Goal: Task Accomplishment & Management: Use online tool/utility

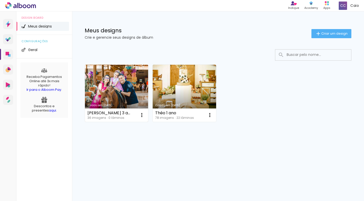
click at [126, 88] on link "Criado em [DATE]" at bounding box center [116, 93] width 63 height 57
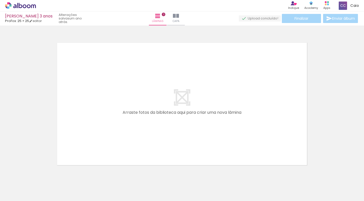
click at [50, 179] on div at bounding box center [50, 183] width 17 height 25
click at [41, 176] on paper-icon-button at bounding box center [39, 173] width 6 height 6
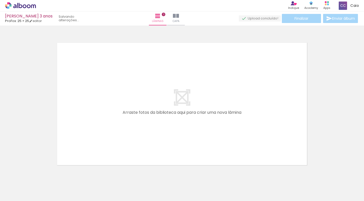
click at [41, 176] on paper-icon-button at bounding box center [39, 173] width 6 height 6
click at [0, 0] on paper-icon-button at bounding box center [0, 0] width 0 height 0
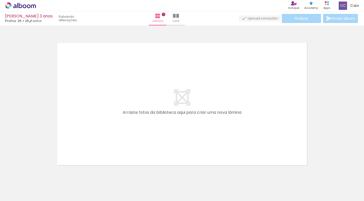
click at [41, 176] on paper-icon-button at bounding box center [39, 173] width 6 height 6
click at [0, 0] on paper-icon-button at bounding box center [0, 0] width 0 height 0
click at [41, 176] on paper-icon-button at bounding box center [39, 173] width 6 height 6
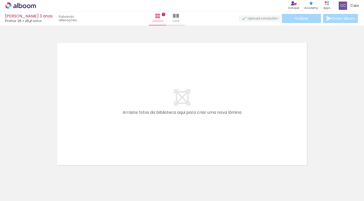
click at [41, 176] on paper-icon-button at bounding box center [39, 173] width 6 height 6
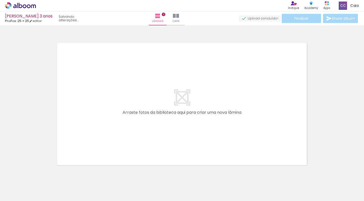
click at [41, 176] on paper-icon-button at bounding box center [39, 173] width 6 height 6
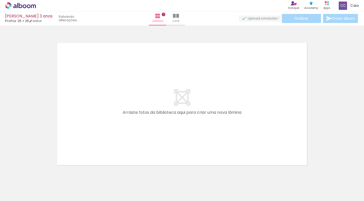
click at [41, 176] on paper-icon-button at bounding box center [39, 173] width 6 height 6
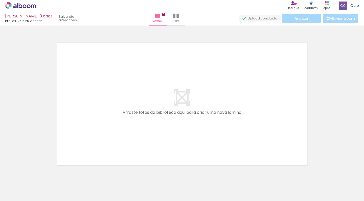
click at [41, 176] on paper-icon-button at bounding box center [39, 173] width 6 height 6
click at [0, 0] on paper-icon-button at bounding box center [0, 0] width 0 height 0
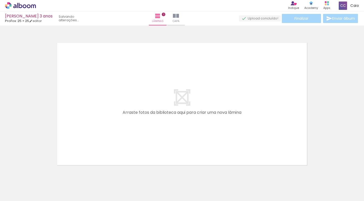
click at [41, 176] on paper-icon-button at bounding box center [39, 173] width 6 height 6
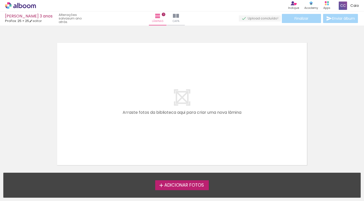
click at [182, 187] on span "Adicionar Fotos" at bounding box center [184, 185] width 40 height 5
click at [0, 0] on input "file" at bounding box center [0, 0] width 0 height 0
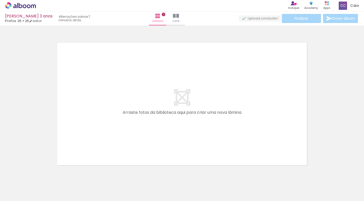
click at [358, 87] on div at bounding box center [182, 97] width 364 height 140
click at [51, 191] on div at bounding box center [45, 183] width 17 height 25
click at [72, 190] on div at bounding box center [74, 183] width 17 height 25
click at [40, 188] on div at bounding box center [45, 183] width 17 height 25
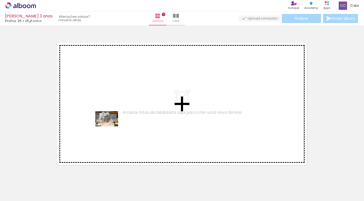
drag, startPoint x: 75, startPoint y: 186, endPoint x: 112, endPoint y: 125, distance: 70.4
click at [112, 125] on quentale-workspace at bounding box center [182, 100] width 364 height 201
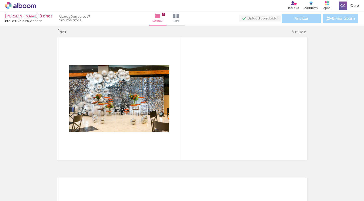
scroll to position [6, 0]
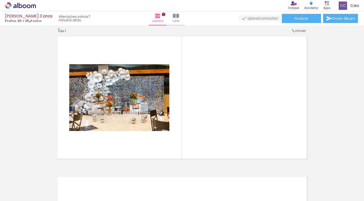
click at [134, 191] on div at bounding box center [135, 183] width 25 height 17
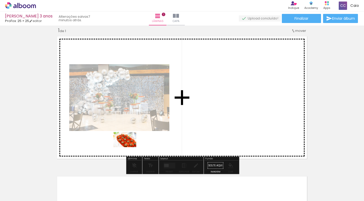
drag, startPoint x: 219, startPoint y: 189, endPoint x: 128, endPoint y: 147, distance: 99.8
click at [128, 147] on quentale-workspace at bounding box center [182, 100] width 364 height 201
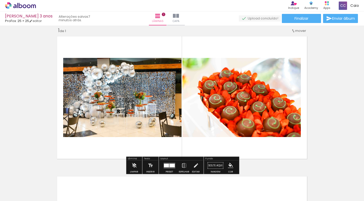
drag, startPoint x: 248, startPoint y: 200, endPoint x: 226, endPoint y: 139, distance: 64.7
click at [226, 139] on quentale-workspace at bounding box center [182, 100] width 364 height 201
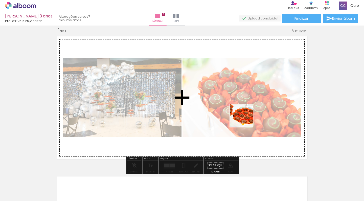
click at [245, 119] on quentale-workspace at bounding box center [182, 100] width 364 height 201
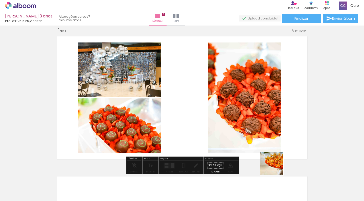
drag, startPoint x: 307, startPoint y: 186, endPoint x: 246, endPoint y: 139, distance: 77.3
click at [246, 139] on quentale-workspace at bounding box center [182, 100] width 364 height 201
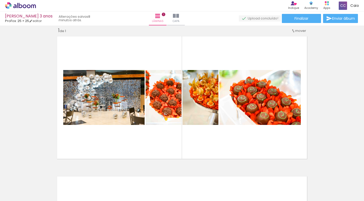
drag, startPoint x: 299, startPoint y: 192, endPoint x: 246, endPoint y: 182, distance: 54.1
click at [246, 182] on div at bounding box center [248, 183] width 17 height 25
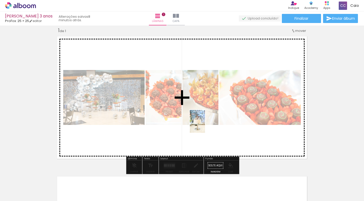
drag, startPoint x: 205, startPoint y: 185, endPoint x: 204, endPoint y: 126, distance: 58.8
click at [204, 126] on quentale-workspace at bounding box center [182, 100] width 364 height 201
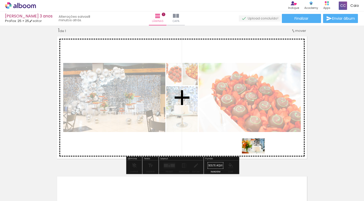
drag, startPoint x: 260, startPoint y: 186, endPoint x: 257, endPoint y: 153, distance: 32.5
click at [257, 153] on quentale-workspace at bounding box center [182, 100] width 364 height 201
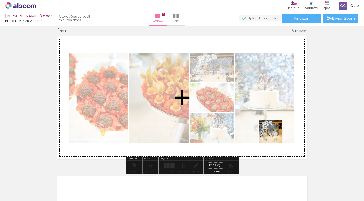
click at [273, 135] on quentale-workspace at bounding box center [182, 100] width 364 height 201
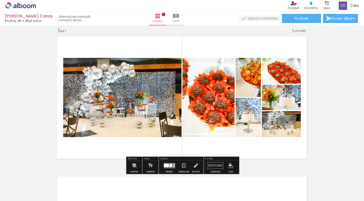
click at [107, 93] on quentale-photo at bounding box center [122, 97] width 118 height 79
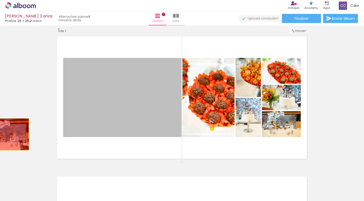
drag, startPoint x: 107, startPoint y: 93, endPoint x: 6, endPoint y: 134, distance: 108.9
click at [6, 134] on div "Inserir lâmina 1 de 1" at bounding box center [182, 161] width 364 height 280
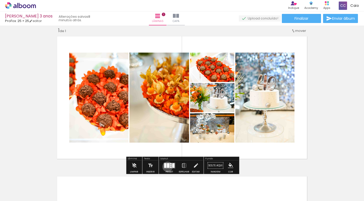
click at [167, 166] on div at bounding box center [168, 165] width 3 height 5
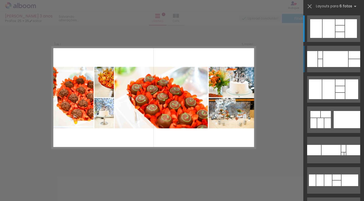
click at [323, 66] on div at bounding box center [335, 59] width 25 height 16
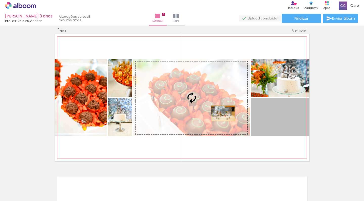
drag, startPoint x: 288, startPoint y: 117, endPoint x: 220, endPoint y: 112, distance: 68.1
click at [0, 0] on slot at bounding box center [0, 0] width 0 height 0
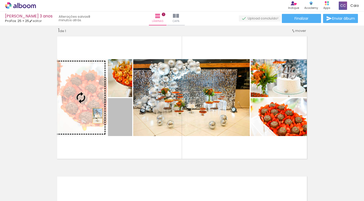
drag, startPoint x: 116, startPoint y: 121, endPoint x: 96, endPoint y: 116, distance: 20.5
click at [0, 0] on slot at bounding box center [0, 0] width 0 height 0
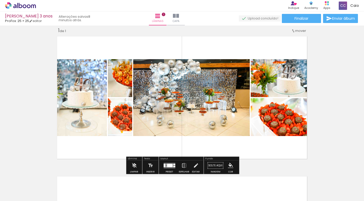
click at [36, 100] on div "Inserir lâmina 1 de 1" at bounding box center [182, 161] width 364 height 280
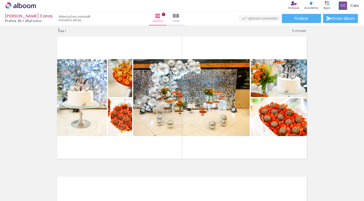
scroll to position [0, 434]
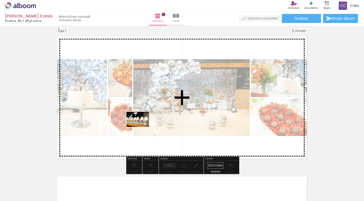
drag, startPoint x: 264, startPoint y: 184, endPoint x: 141, endPoint y: 126, distance: 135.5
click at [141, 126] on quentale-workspace at bounding box center [182, 100] width 364 height 201
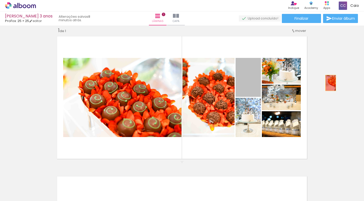
drag, startPoint x: 237, startPoint y: 87, endPoint x: 331, endPoint y: 82, distance: 94.0
click at [331, 82] on div "Inserir lâmina 1 de 1" at bounding box center [182, 161] width 364 height 280
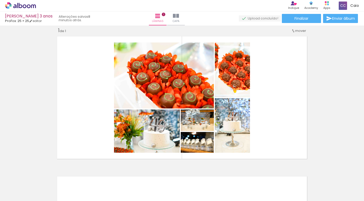
scroll to position [0, 590]
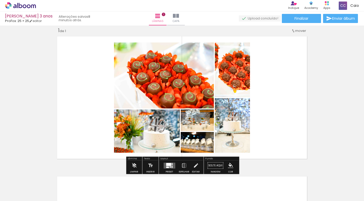
click at [173, 164] on quentale-layouter at bounding box center [169, 165] width 12 height 6
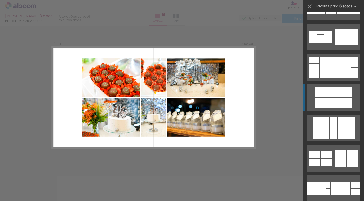
scroll to position [296, 0]
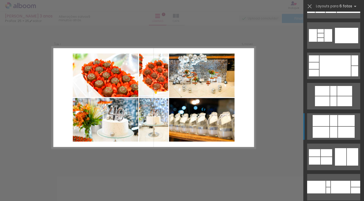
click at [328, 126] on div at bounding box center [320, 120] width 17 height 11
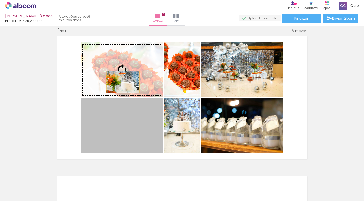
drag, startPoint x: 117, startPoint y: 132, endPoint x: 123, endPoint y: 80, distance: 51.6
click at [0, 0] on slot at bounding box center [0, 0] width 0 height 0
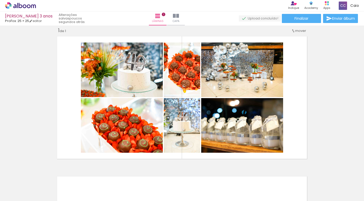
scroll to position [0, 0]
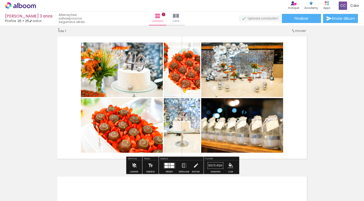
click at [324, 103] on div "Inserir lâmina 1 de 1" at bounding box center [182, 161] width 364 height 280
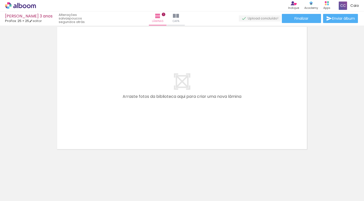
scroll to position [0, 960]
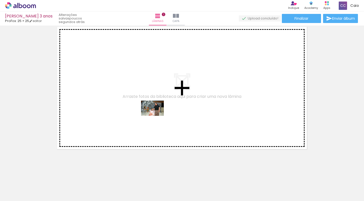
drag, startPoint x: 146, startPoint y: 188, endPoint x: 158, endPoint y: 112, distance: 76.4
click at [158, 112] on quentale-workspace at bounding box center [182, 100] width 364 height 201
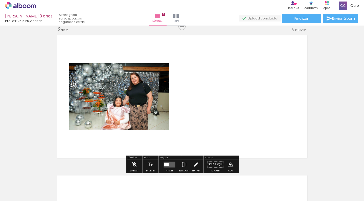
scroll to position [146, 0]
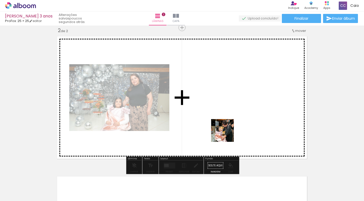
drag, startPoint x: 226, startPoint y: 185, endPoint x: 226, endPoint y: 129, distance: 56.5
click at [226, 129] on quentale-workspace at bounding box center [182, 100] width 364 height 201
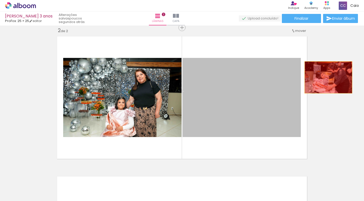
drag, startPoint x: 243, startPoint y: 88, endPoint x: 328, endPoint y: 77, distance: 85.5
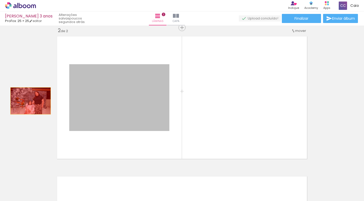
drag, startPoint x: 126, startPoint y: 101, endPoint x: 31, endPoint y: 101, distance: 95.4
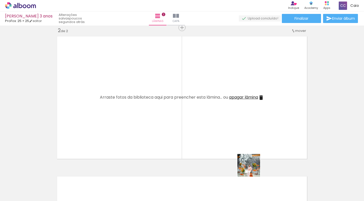
drag, startPoint x: 256, startPoint y: 192, endPoint x: 247, endPoint y: 135, distance: 58.0
click at [247, 135] on quentale-workspace at bounding box center [182, 100] width 364 height 201
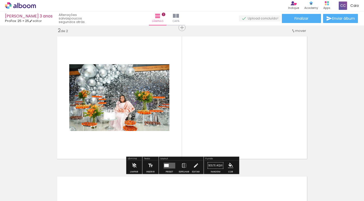
scroll to position [0, 1002]
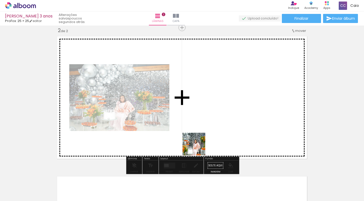
drag, startPoint x: 267, startPoint y: 185, endPoint x: 164, endPoint y: 131, distance: 116.1
click at [164, 131] on quentale-workspace at bounding box center [182, 100] width 364 height 201
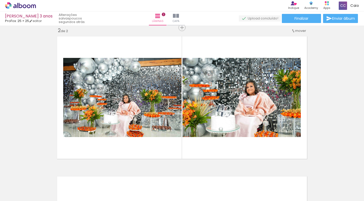
scroll to position [0, 1133]
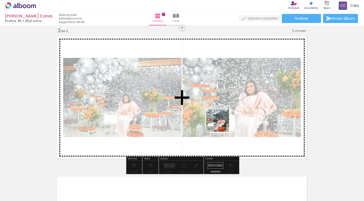
drag, startPoint x: 221, startPoint y: 193, endPoint x: 222, endPoint y: 110, distance: 82.8
click at [222, 110] on quentale-workspace at bounding box center [182, 100] width 364 height 201
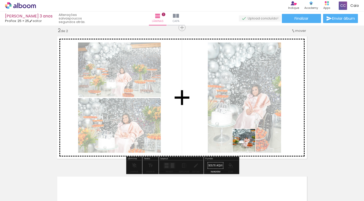
drag, startPoint x: 247, startPoint y: 181, endPoint x: 248, endPoint y: 141, distance: 39.9
click at [248, 141] on quentale-workspace at bounding box center [182, 100] width 364 height 201
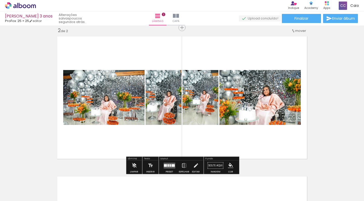
click at [171, 162] on div at bounding box center [169, 165] width 14 height 10
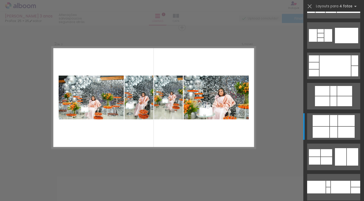
scroll to position [0, 0]
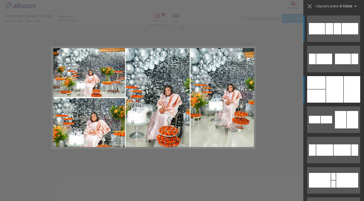
click at [324, 86] on div at bounding box center [316, 82] width 18 height 13
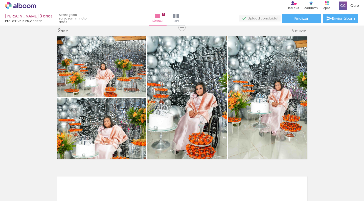
scroll to position [0, 1406]
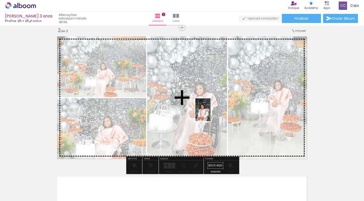
drag, startPoint x: 223, startPoint y: 186, endPoint x: 210, endPoint y: 114, distance: 73.5
click at [210, 114] on quentale-workspace at bounding box center [182, 100] width 364 height 201
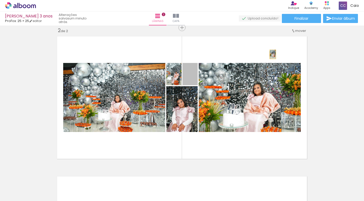
drag, startPoint x: 195, startPoint y: 75, endPoint x: 272, endPoint y: 54, distance: 80.3
click at [272, 54] on quentale-layouter at bounding box center [182, 97] width 254 height 127
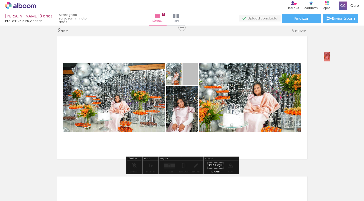
drag, startPoint x: 200, startPoint y: 75, endPoint x: 327, endPoint y: 56, distance: 128.1
click at [327, 57] on div "Inserir lâmina 1 de 2 Inserir lâmina 2 de 2" at bounding box center [182, 91] width 364 height 420
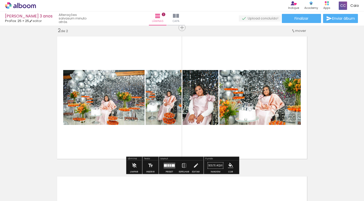
click at [173, 164] on div at bounding box center [172, 165] width 3 height 3
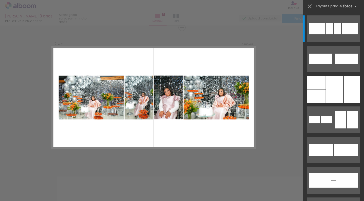
click at [306, 85] on div at bounding box center [333, 87] width 61 height 30
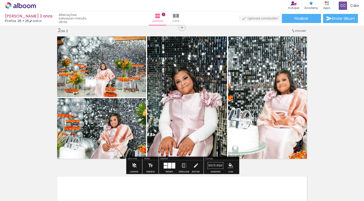
click at [279, 99] on quentale-photo at bounding box center [268, 97] width 81 height 127
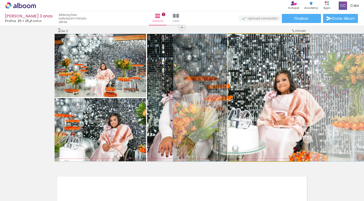
click at [279, 99] on quentale-photo at bounding box center [268, 97] width 81 height 127
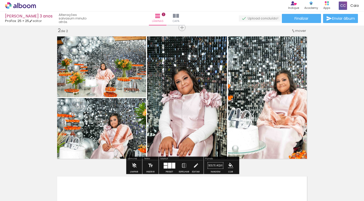
click at [173, 167] on div at bounding box center [173, 165] width 3 height 6
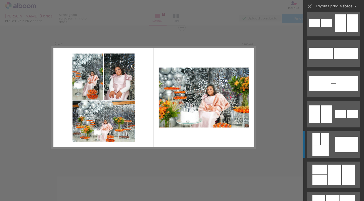
scroll to position [98, 0]
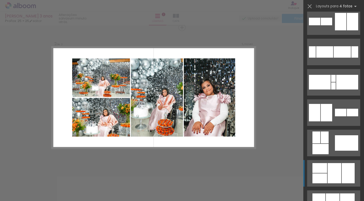
click at [328, 170] on div at bounding box center [334, 173] width 14 height 20
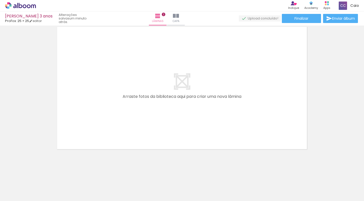
scroll to position [0, 979]
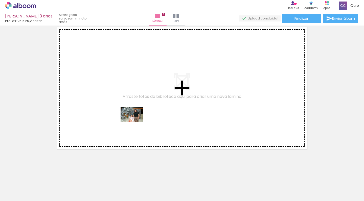
drag, startPoint x: 125, startPoint y: 188, endPoint x: 136, endPoint y: 122, distance: 65.9
click at [136, 122] on quentale-workspace at bounding box center [182, 100] width 364 height 201
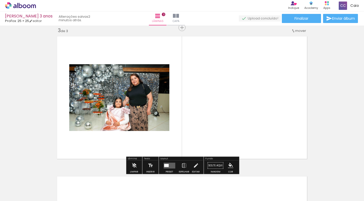
scroll to position [0, 1213]
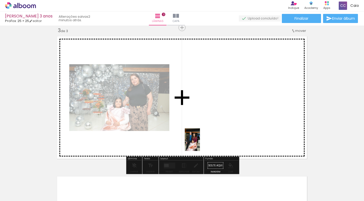
drag, startPoint x: 194, startPoint y: 186, endPoint x: 200, endPoint y: 143, distance: 43.4
click at [200, 143] on quentale-workspace at bounding box center [182, 100] width 364 height 201
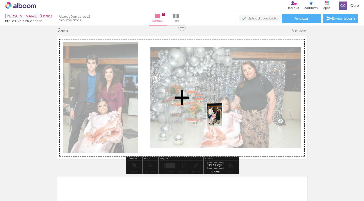
drag, startPoint x: 217, startPoint y: 183, endPoint x: 222, endPoint y: 119, distance: 64.5
click at [222, 119] on quentale-workspace at bounding box center [182, 100] width 364 height 201
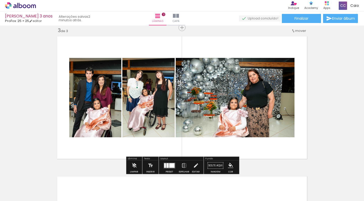
drag, startPoint x: 275, startPoint y: 187, endPoint x: 260, endPoint y: 89, distance: 98.7
click at [260, 89] on quentale-workspace at bounding box center [182, 100] width 364 height 201
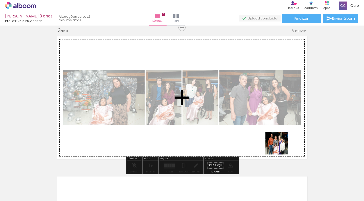
drag, startPoint x: 305, startPoint y: 187, endPoint x: 278, endPoint y: 144, distance: 51.0
click at [278, 144] on quentale-workspace at bounding box center [182, 100] width 364 height 201
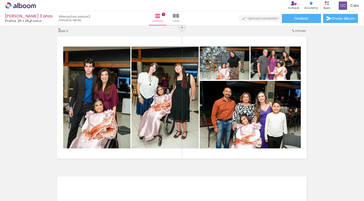
scroll to position [0, 1476]
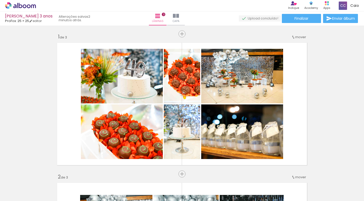
scroll to position [98, 0]
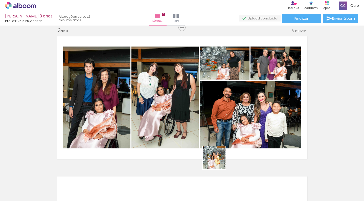
drag, startPoint x: 218, startPoint y: 186, endPoint x: 219, endPoint y: 149, distance: 37.4
click at [219, 148] on quentale-workspace at bounding box center [182, 100] width 364 height 201
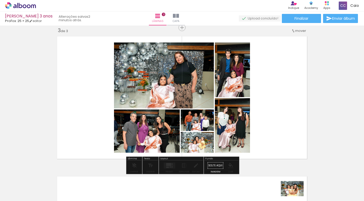
drag, startPoint x: 290, startPoint y: 185, endPoint x: 295, endPoint y: 193, distance: 9.5
click at [295, 192] on div at bounding box center [293, 183] width 25 height 17
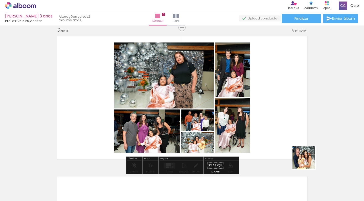
drag, startPoint x: 343, startPoint y: 190, endPoint x: 265, endPoint y: 120, distance: 104.6
click at [265, 120] on quentale-workspace at bounding box center [182, 100] width 364 height 201
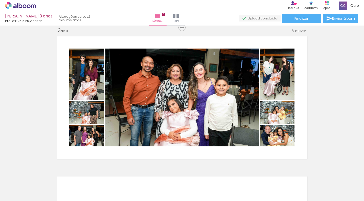
scroll to position [0, 1781]
click at [172, 149] on quentale-workspace at bounding box center [182, 100] width 364 height 201
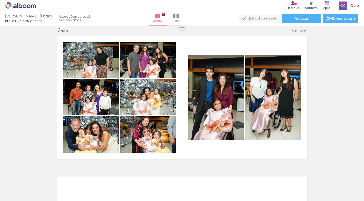
click at [252, 187] on div at bounding box center [248, 183] width 25 height 17
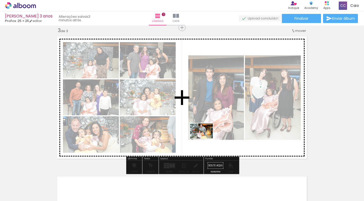
drag, startPoint x: 185, startPoint y: 188, endPoint x: 205, endPoint y: 138, distance: 53.2
click at [205, 138] on quentale-workspace at bounding box center [182, 100] width 364 height 201
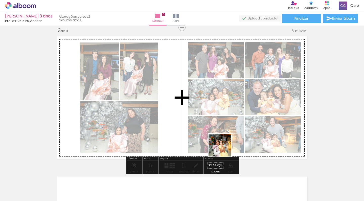
drag, startPoint x: 222, startPoint y: 184, endPoint x: 234, endPoint y: 110, distance: 74.9
click at [234, 110] on quentale-workspace at bounding box center [182, 100] width 364 height 201
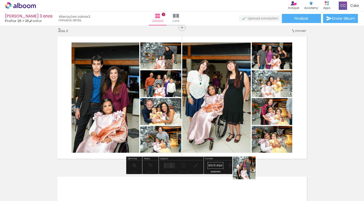
drag, startPoint x: 248, startPoint y: 184, endPoint x: 248, endPoint y: 102, distance: 81.3
click at [248, 102] on quentale-workspace at bounding box center [182, 100] width 364 height 201
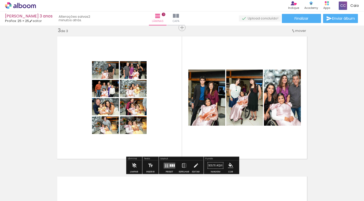
scroll to position [0, 1973]
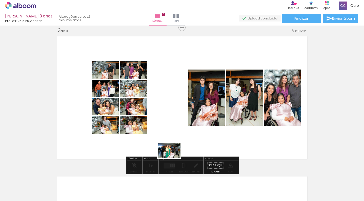
drag, startPoint x: 175, startPoint y: 189, endPoint x: 171, endPoint y: 134, distance: 54.7
click at [171, 133] on quentale-workspace at bounding box center [182, 100] width 364 height 201
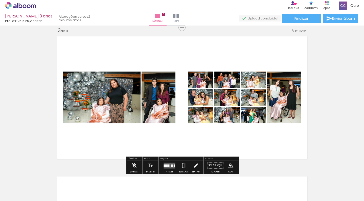
click at [168, 168] on quentale-layouter at bounding box center [169, 165] width 12 height 6
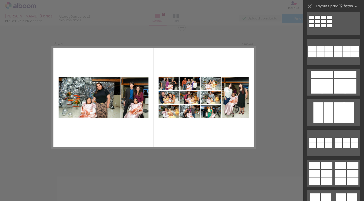
scroll to position [0, 0]
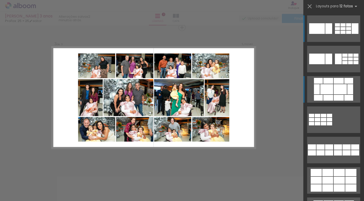
click at [321, 92] on div at bounding box center [326, 89] width 13 height 10
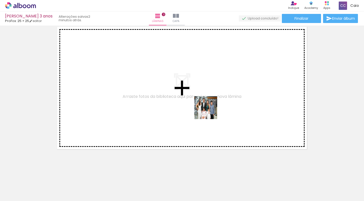
drag, startPoint x: 201, startPoint y: 165, endPoint x: 209, endPoint y: 111, distance: 55.0
click at [209, 111] on quentale-workspace at bounding box center [182, 100] width 364 height 201
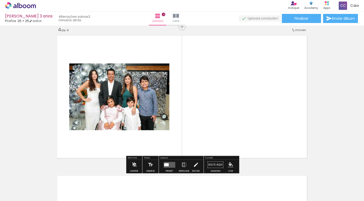
scroll to position [426, 0]
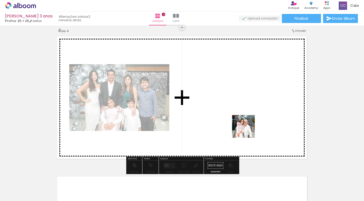
drag, startPoint x: 247, startPoint y: 182, endPoint x: 247, endPoint y: 96, distance: 85.6
click at [247, 96] on quentale-workspace at bounding box center [182, 100] width 364 height 201
